Goal: Task Accomplishment & Management: Manage account settings

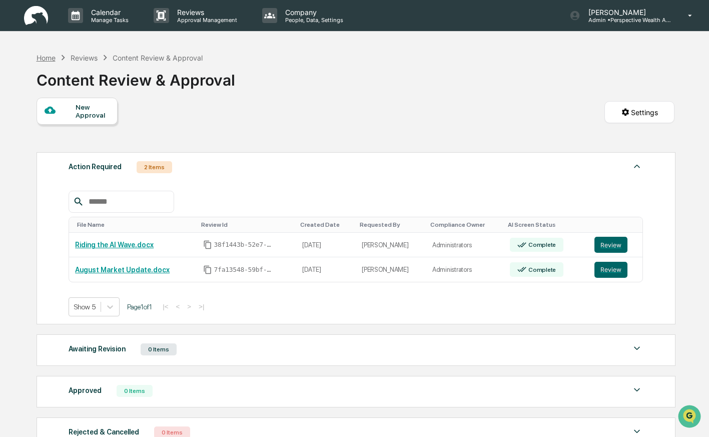
click at [50, 59] on div "Home" at bounding box center [46, 58] width 19 height 9
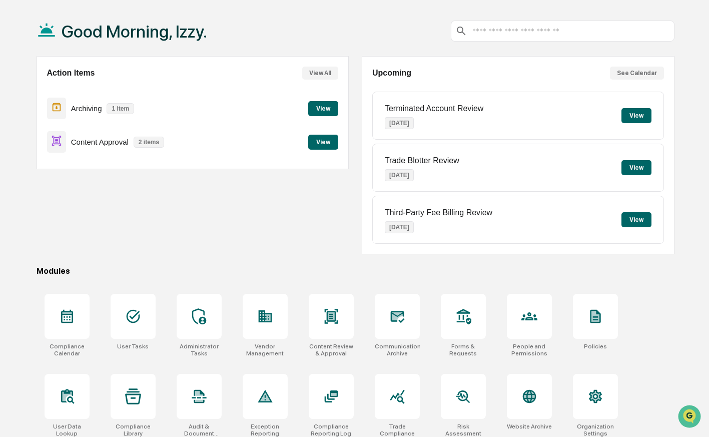
scroll to position [48, 0]
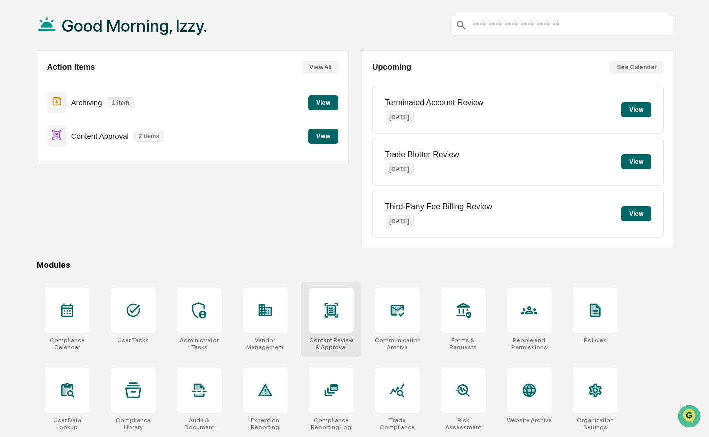
click at [324, 323] on div at bounding box center [331, 310] width 45 height 45
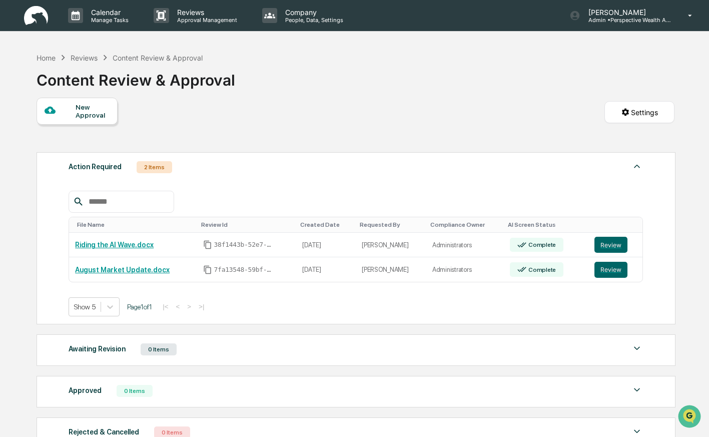
click at [147, 58] on div "Content Review & Approval" at bounding box center [158, 58] width 90 height 9
click at [91, 59] on div "Reviews" at bounding box center [84, 58] width 27 height 9
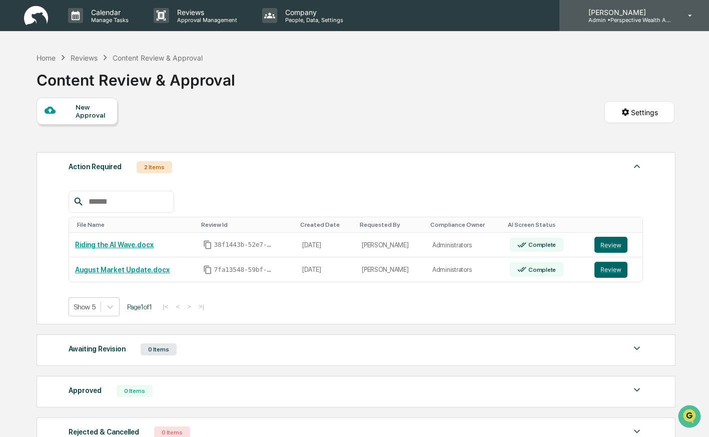
click at [642, 20] on p "Admin • Perspective Wealth Advisors" at bounding box center [627, 20] width 93 height 7
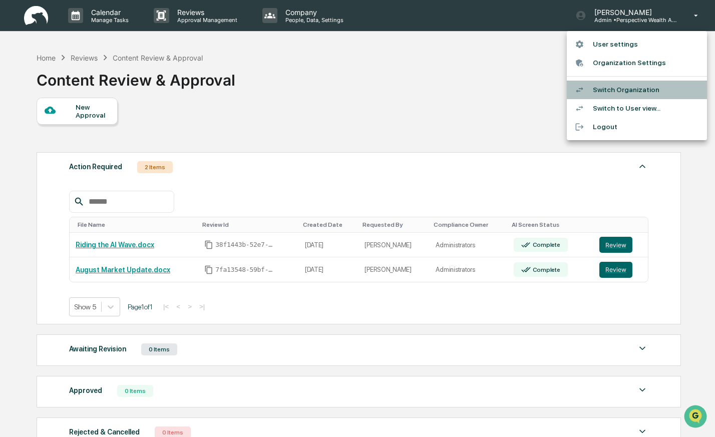
click at [633, 86] on li "Switch Organization" at bounding box center [637, 90] width 140 height 19
